Goal: Information Seeking & Learning: Learn about a topic

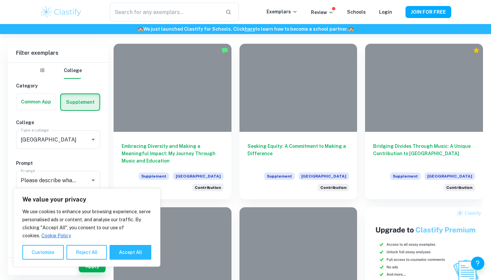
scroll to position [150, 0]
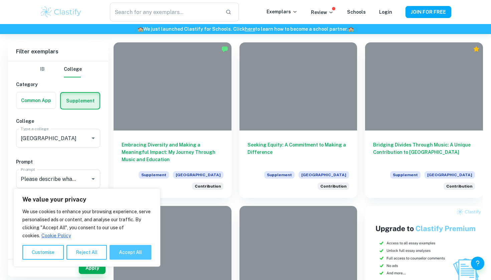
click at [140, 255] on button "Accept All" at bounding box center [131, 252] width 42 height 15
checkbox input "true"
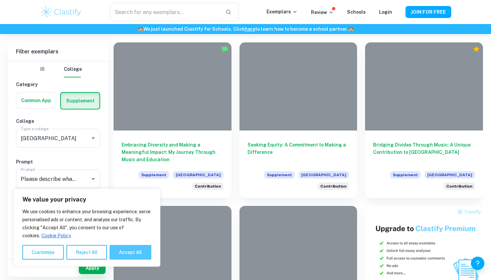
checkbox input "true"
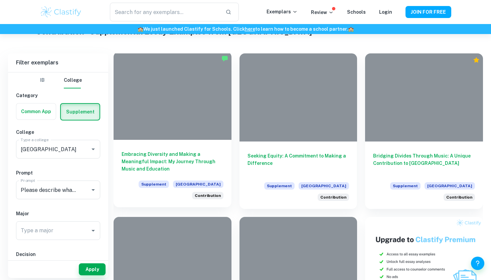
scroll to position [137, 0]
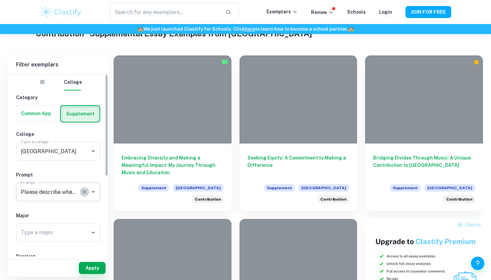
click at [80, 194] on button "Clear" at bounding box center [84, 191] width 9 height 9
click at [92, 194] on icon "Open" at bounding box center [93, 192] width 8 height 8
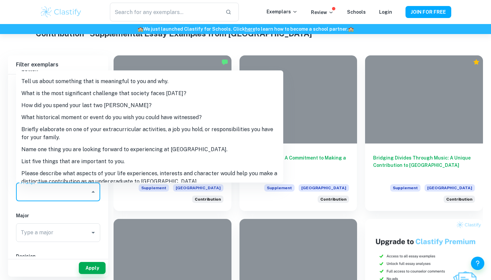
scroll to position [45, 0]
click at [107, 171] on li "Please describe what aspects of your life experiences, interests and character …" at bounding box center [149, 178] width 267 height 20
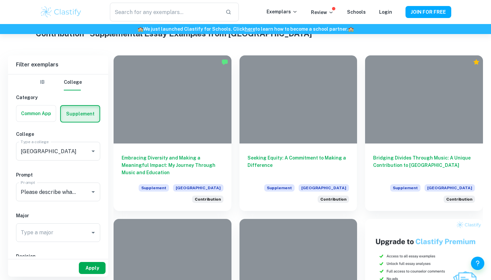
click at [93, 270] on button "Apply" at bounding box center [92, 268] width 27 height 12
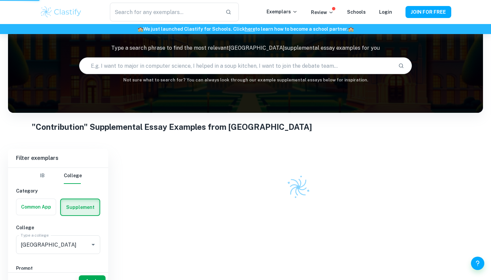
scroll to position [34, 0]
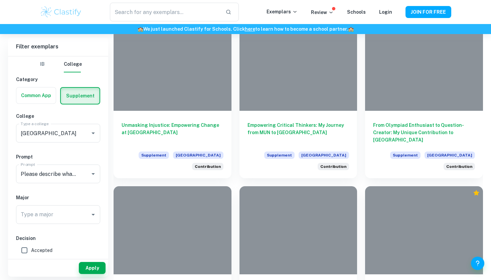
scroll to position [662, 0]
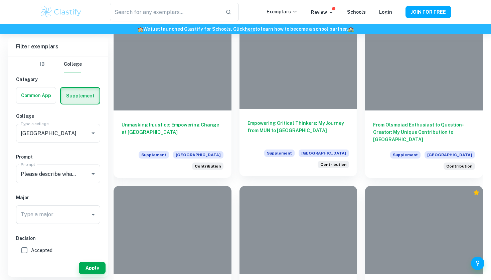
click at [317, 125] on h6 "Empowering Critical Thinkers: My Journey from MUN to [GEOGRAPHIC_DATA]" at bounding box center [299, 131] width 102 height 22
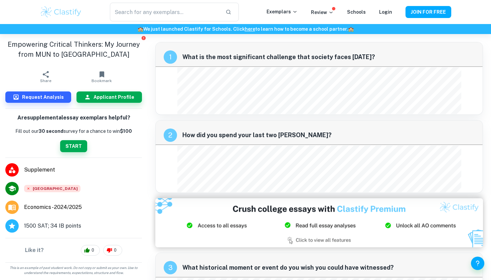
click at [49, 184] on li "[GEOGRAPHIC_DATA]" at bounding box center [73, 188] width 147 height 19
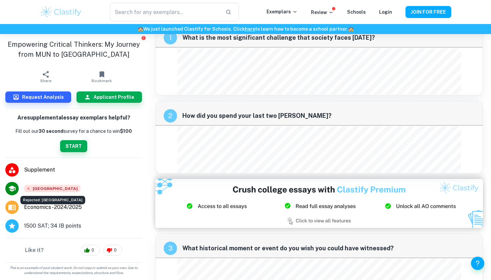
scroll to position [19, 0]
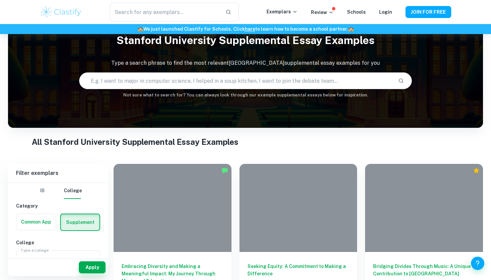
scroll to position [25, 0]
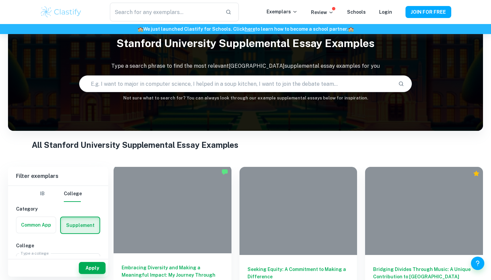
click at [199, 186] on div at bounding box center [173, 209] width 118 height 88
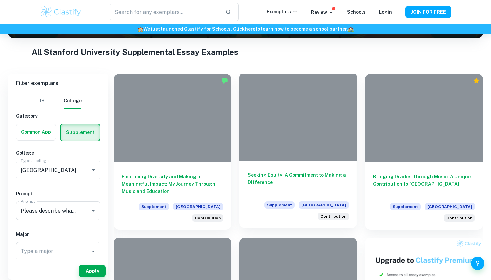
scroll to position [121, 0]
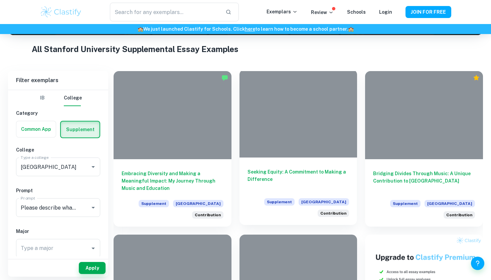
click at [305, 149] on div at bounding box center [298, 113] width 118 height 88
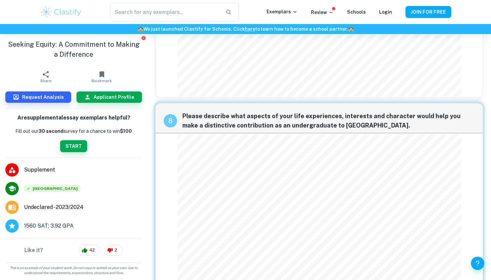
scroll to position [786, 0]
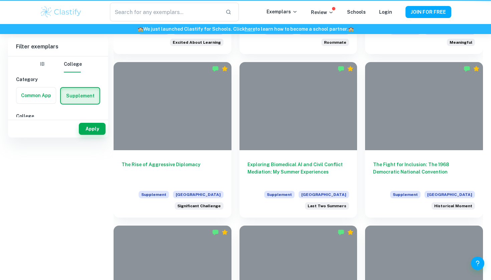
scroll to position [121, 0]
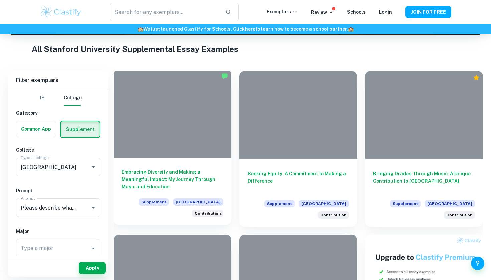
click at [186, 143] on div at bounding box center [173, 113] width 118 height 88
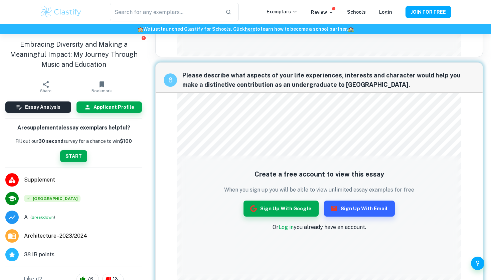
scroll to position [1148, 0]
